Goal: Information Seeking & Learning: Learn about a topic

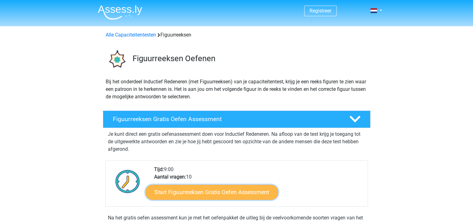
click at [223, 186] on link "Start Figuurreeksen Gratis Oefen Assessment" at bounding box center [211, 192] width 132 height 15
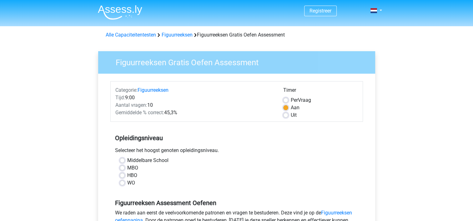
click at [127, 176] on label "HBO" at bounding box center [132, 175] width 10 height 7
click at [123, 176] on input "HBO" at bounding box center [122, 175] width 5 height 6
radio input "true"
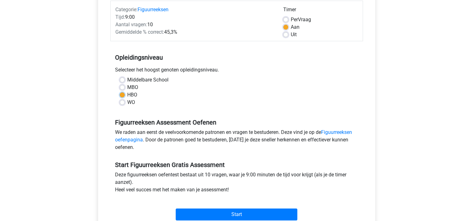
scroll to position [82, 0]
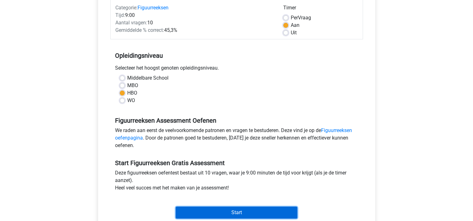
click at [256, 212] on input "Start" at bounding box center [236, 213] width 121 height 12
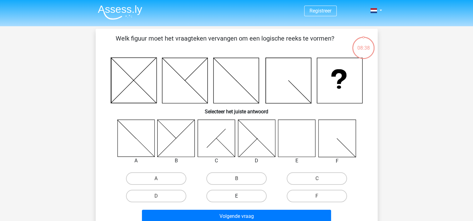
click at [234, 195] on label "E" at bounding box center [236, 196] width 60 height 12
click at [236, 196] on input "E" at bounding box center [238, 198] width 4 height 4
radio input "true"
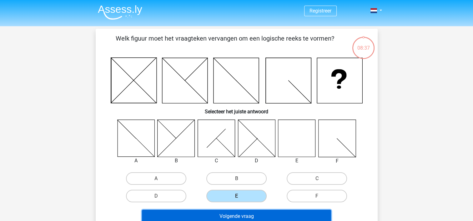
click at [238, 217] on button "Volgende vraag" at bounding box center [236, 216] width 189 height 13
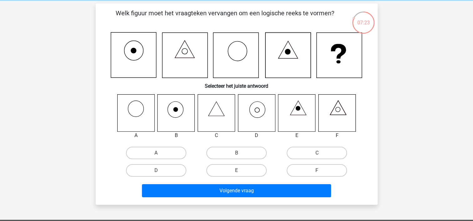
scroll to position [23, 0]
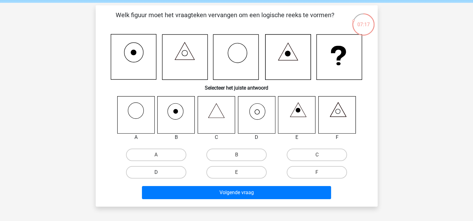
click at [177, 176] on label "D" at bounding box center [156, 172] width 60 height 12
click at [160, 176] on input "D" at bounding box center [158, 174] width 4 height 4
radio input "true"
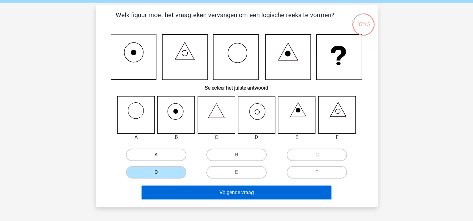
click at [199, 191] on button "Volgende vraag" at bounding box center [236, 192] width 189 height 13
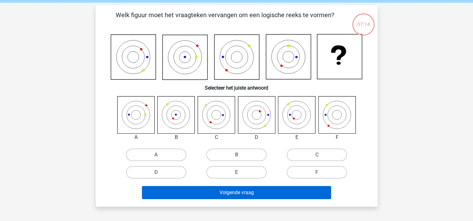
scroll to position [29, 0]
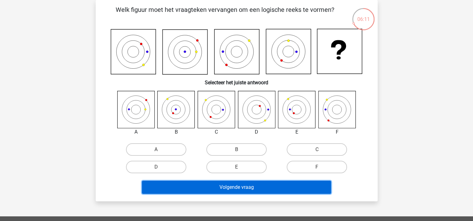
click at [200, 187] on button "Volgende vraag" at bounding box center [236, 187] width 189 height 13
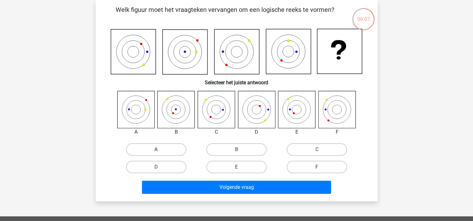
click at [163, 150] on label "A" at bounding box center [156, 149] width 60 height 12
click at [160, 150] on input "A" at bounding box center [158, 152] width 4 height 4
radio input "true"
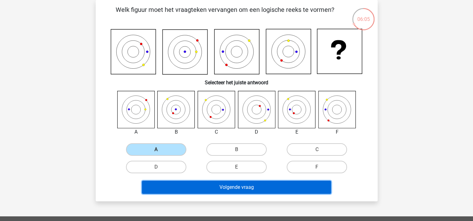
click at [214, 187] on button "Volgende vraag" at bounding box center [236, 187] width 189 height 13
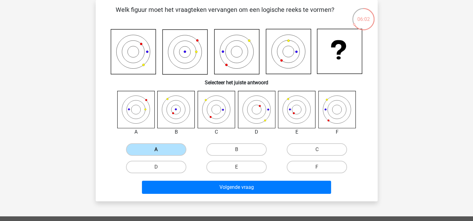
click at [162, 155] on label "A" at bounding box center [156, 149] width 60 height 12
click at [160, 154] on input "A" at bounding box center [158, 152] width 4 height 4
click at [162, 155] on label "A" at bounding box center [156, 149] width 60 height 12
click at [160, 154] on input "A" at bounding box center [158, 152] width 4 height 4
click at [162, 155] on label "A" at bounding box center [156, 149] width 60 height 12
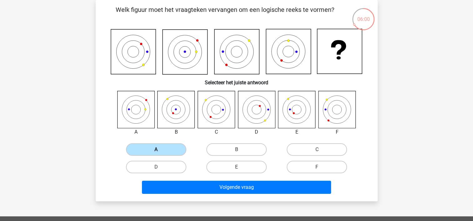
click at [160, 154] on input "A" at bounding box center [158, 152] width 4 height 4
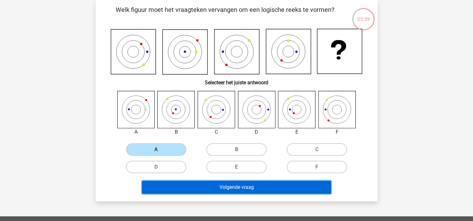
click at [197, 187] on button "Volgende vraag" at bounding box center [236, 187] width 189 height 13
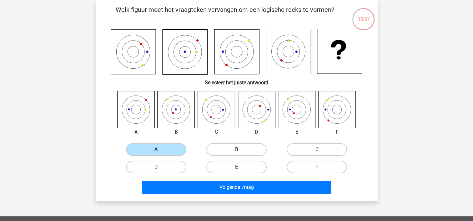
click at [214, 153] on label "B" at bounding box center [236, 149] width 60 height 12
click at [236, 153] on input "B" at bounding box center [238, 152] width 4 height 4
radio input "true"
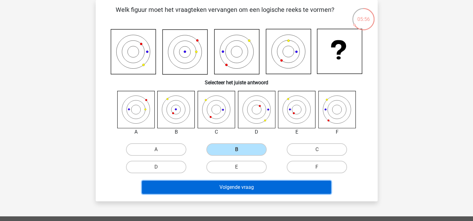
click at [214, 186] on button "Volgende vraag" at bounding box center [236, 187] width 189 height 13
